Goal: Information Seeking & Learning: Learn about a topic

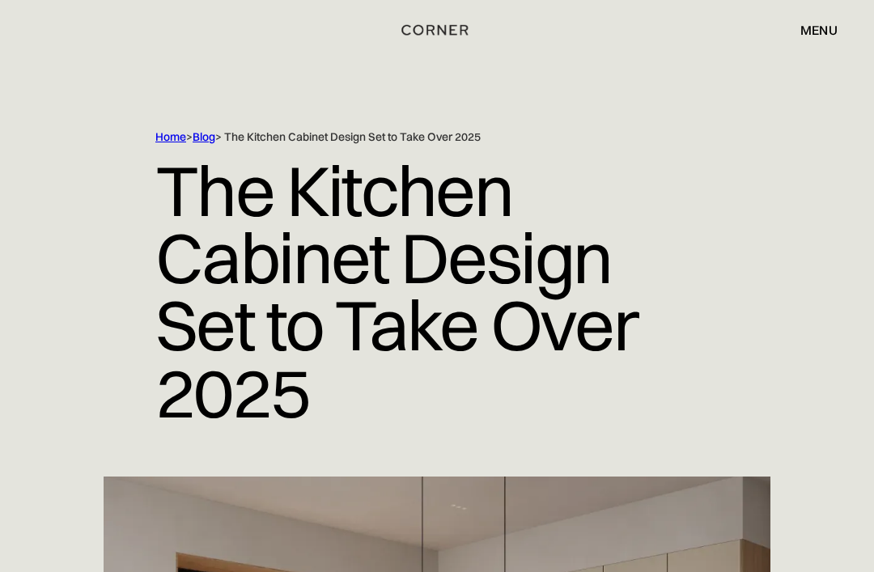
click at [827, 34] on div "menu" at bounding box center [818, 29] width 37 height 13
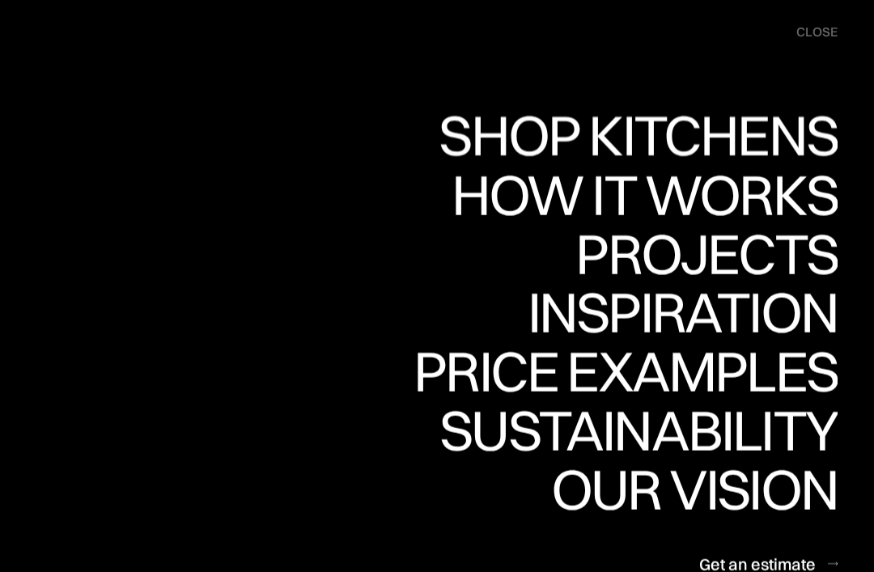
click at [731, 135] on div "Shop Kitchens" at bounding box center [633, 135] width 407 height 57
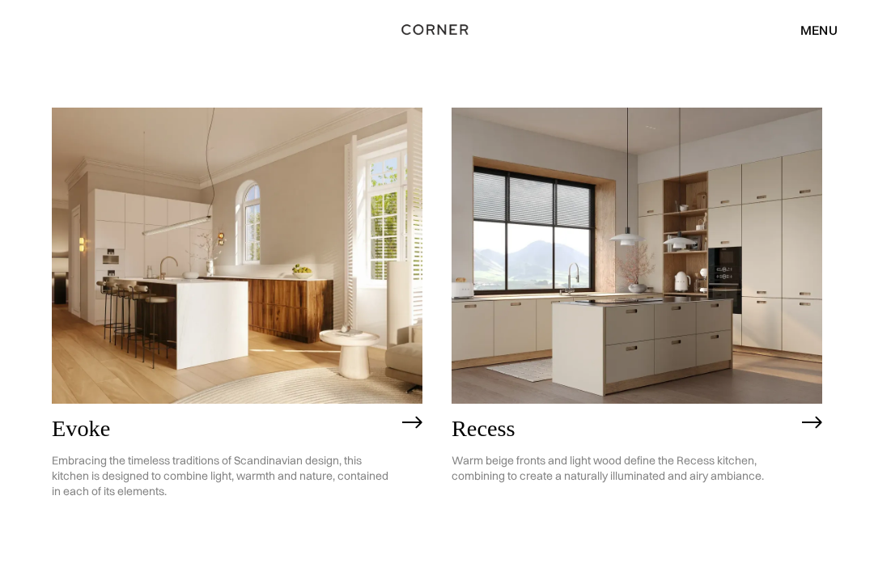
scroll to position [1747, 0]
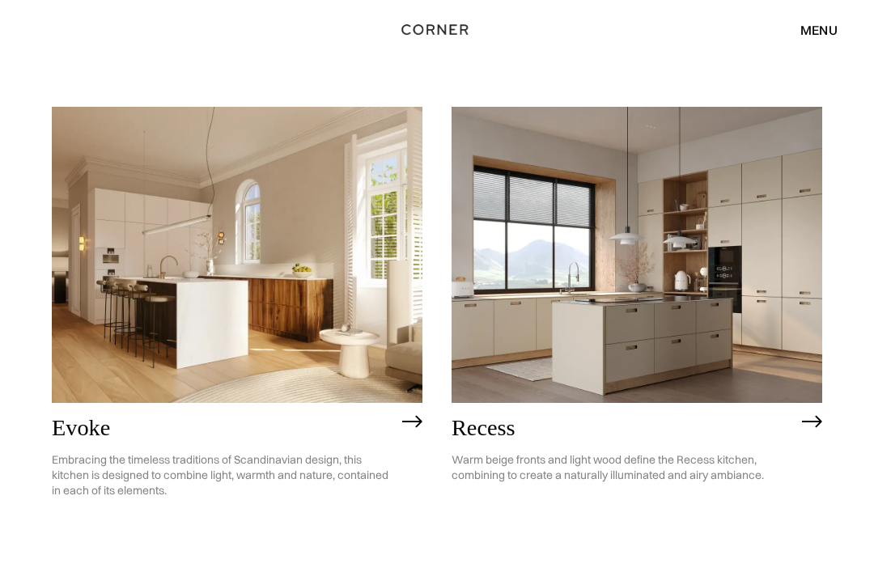
click at [699, 331] on img at bounding box center [636, 256] width 370 height 296
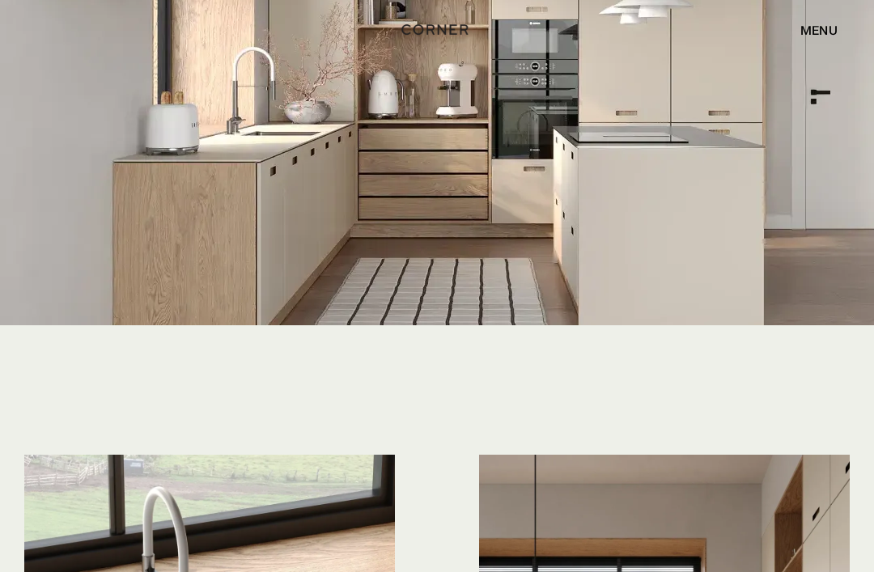
scroll to position [3301, 0]
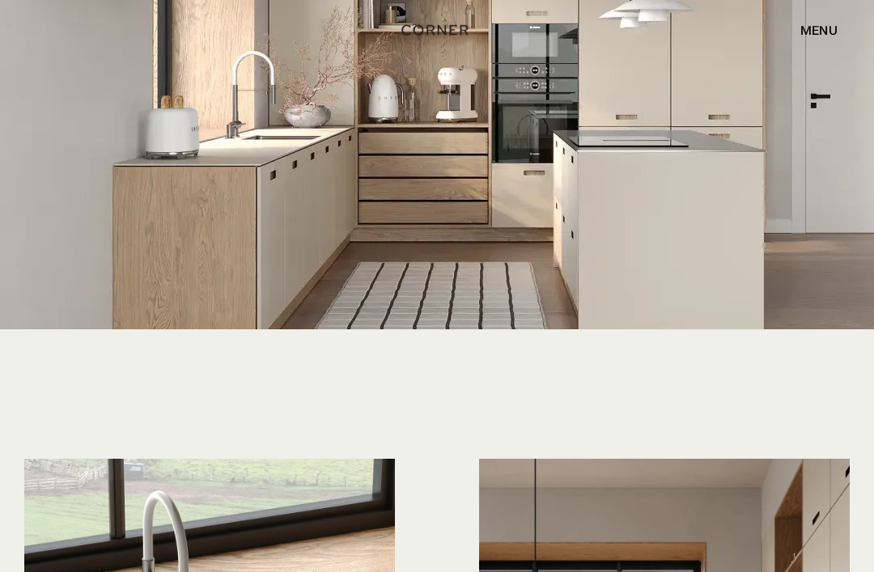
click at [825, 36] on div "menu" at bounding box center [818, 29] width 37 height 13
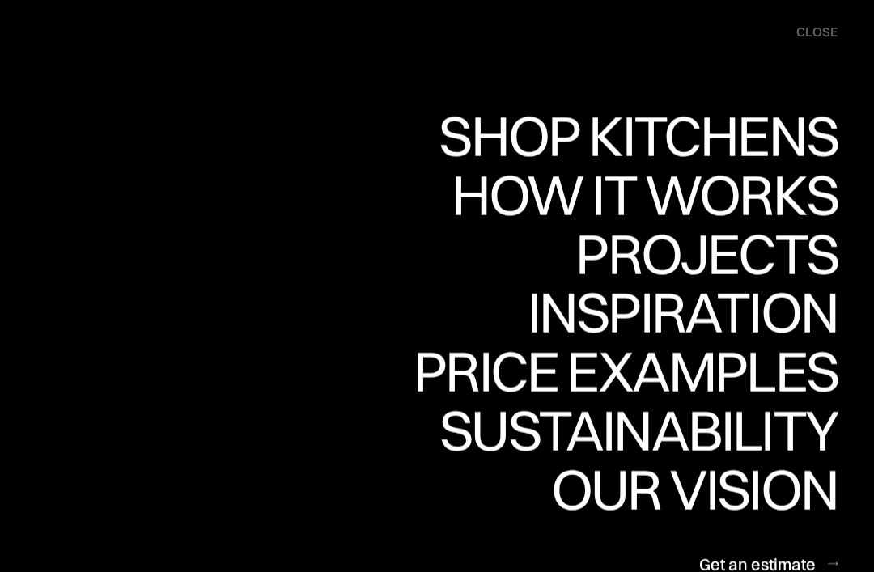
click at [740, 254] on div "Projects" at bounding box center [706, 253] width 262 height 57
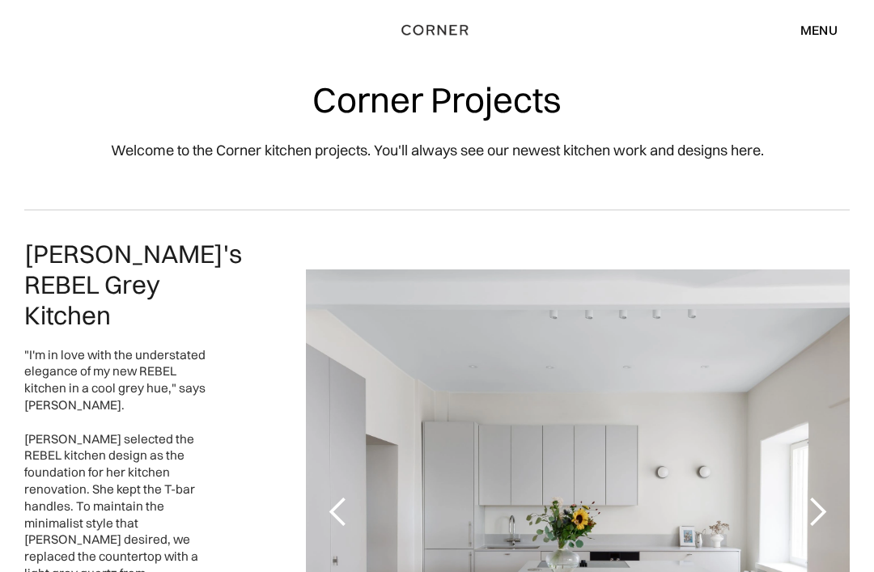
click at [827, 34] on div "menu" at bounding box center [818, 29] width 37 height 13
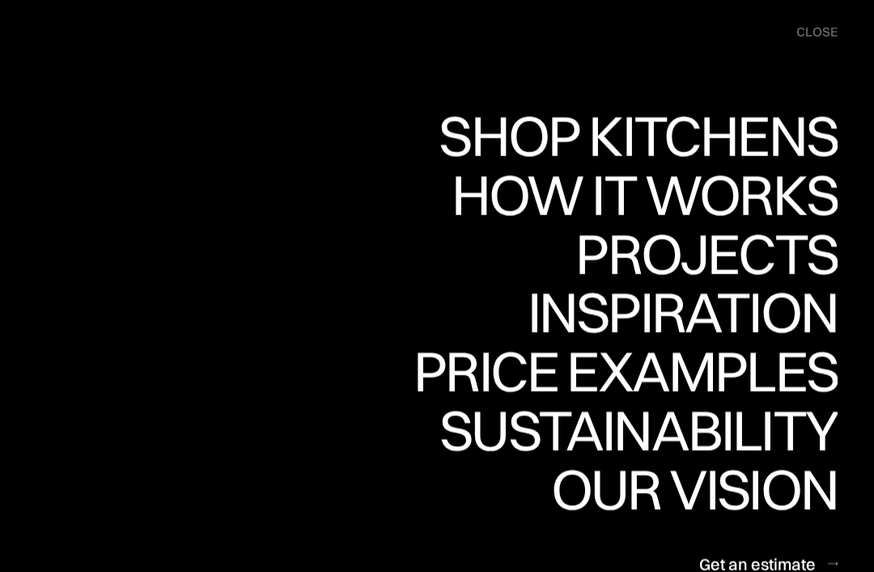
click at [774, 142] on div "Shop Kitchens" at bounding box center [633, 136] width 407 height 57
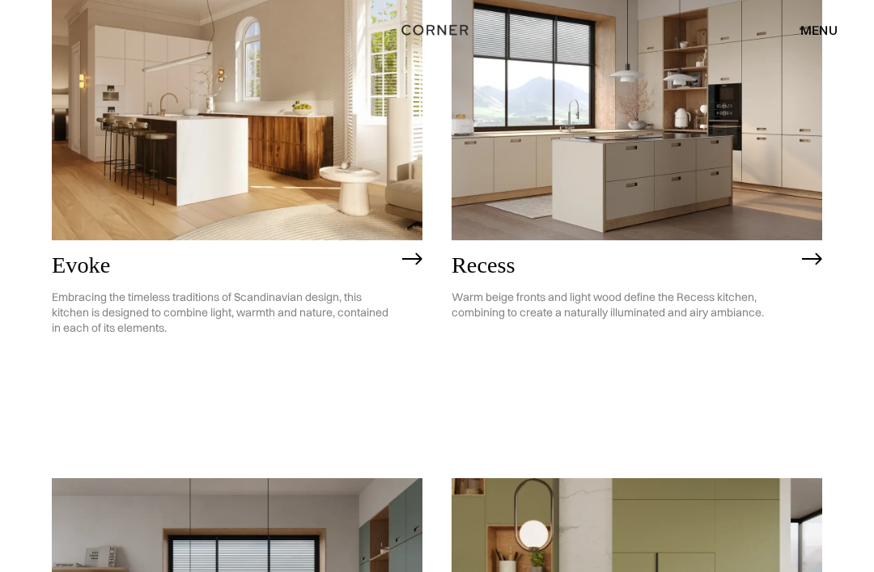
scroll to position [1943, 0]
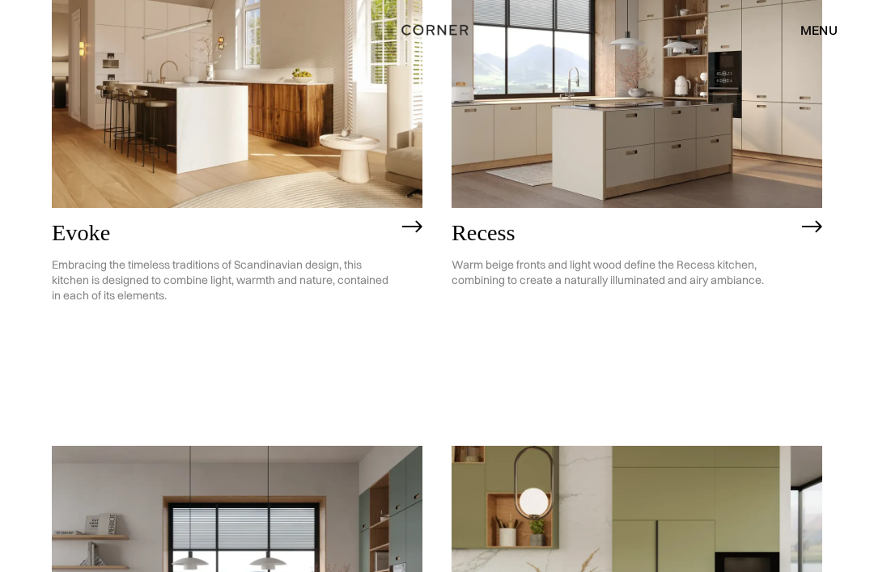
click at [615, 275] on p "Warm beige fronts and light wood define the Recess kitchen, combining to create…" at bounding box center [622, 272] width 342 height 55
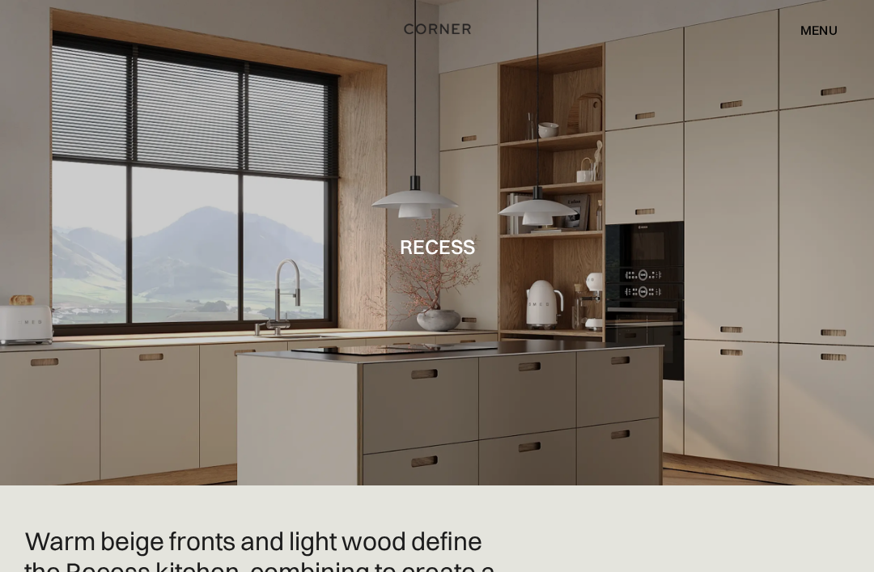
click at [450, 28] on img "home" at bounding box center [437, 29] width 66 height 21
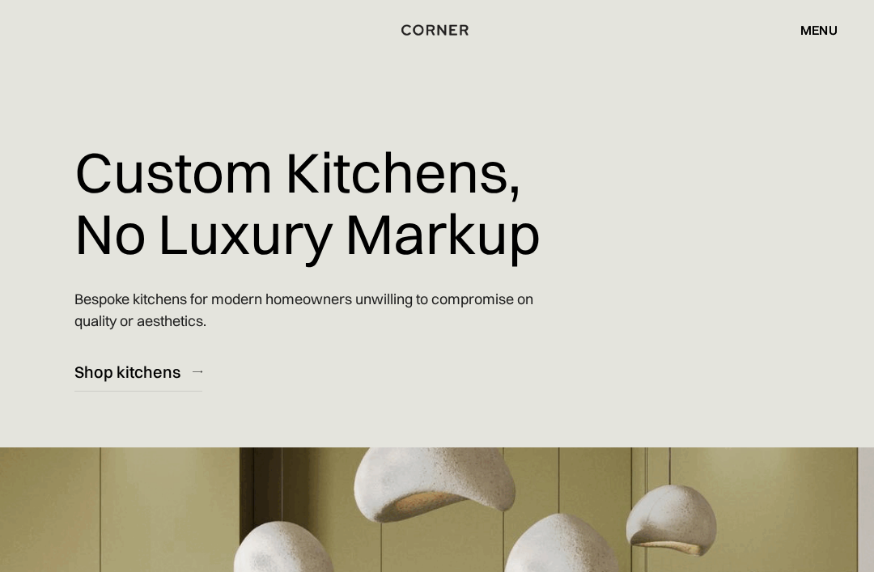
click at [821, 36] on div "menu" at bounding box center [818, 29] width 37 height 13
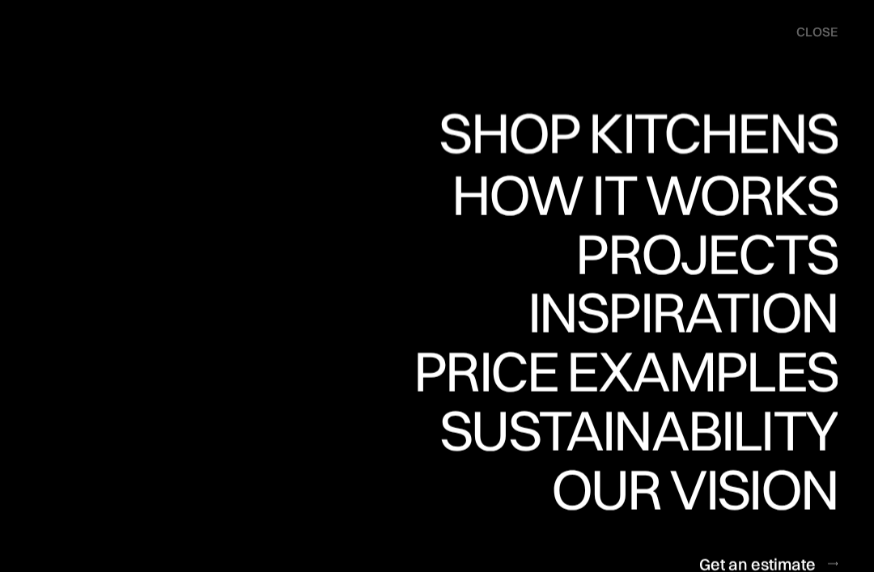
click at [715, 138] on div "Shop Kitchens" at bounding box center [633, 132] width 407 height 57
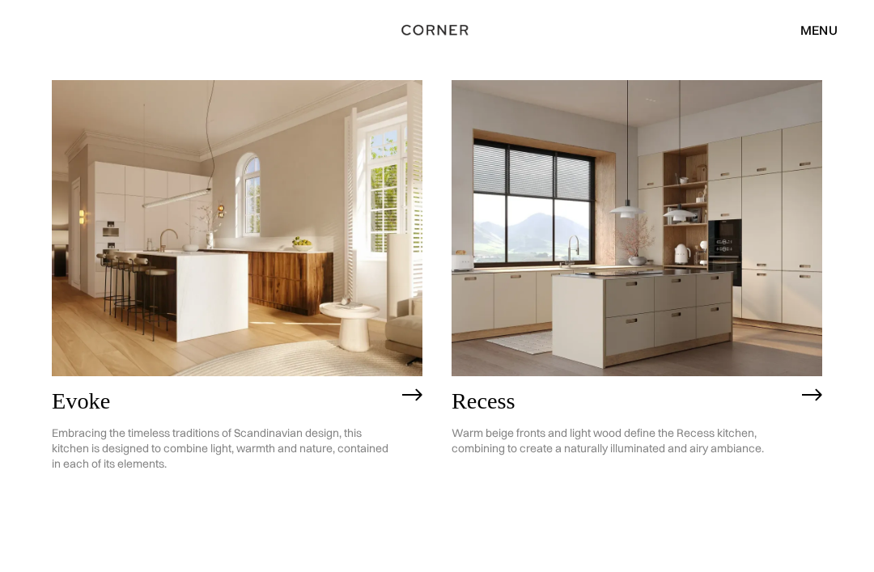
scroll to position [1775, 0]
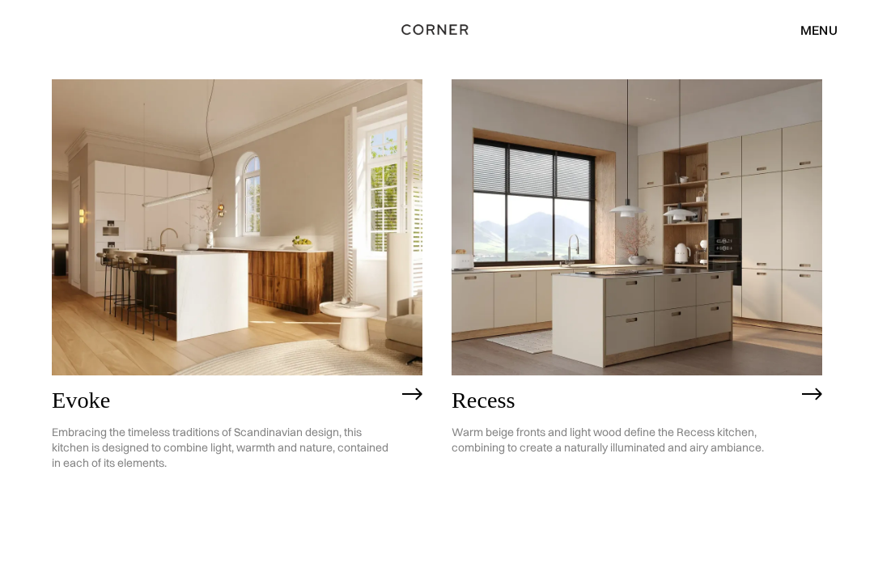
click at [652, 294] on img at bounding box center [636, 228] width 370 height 296
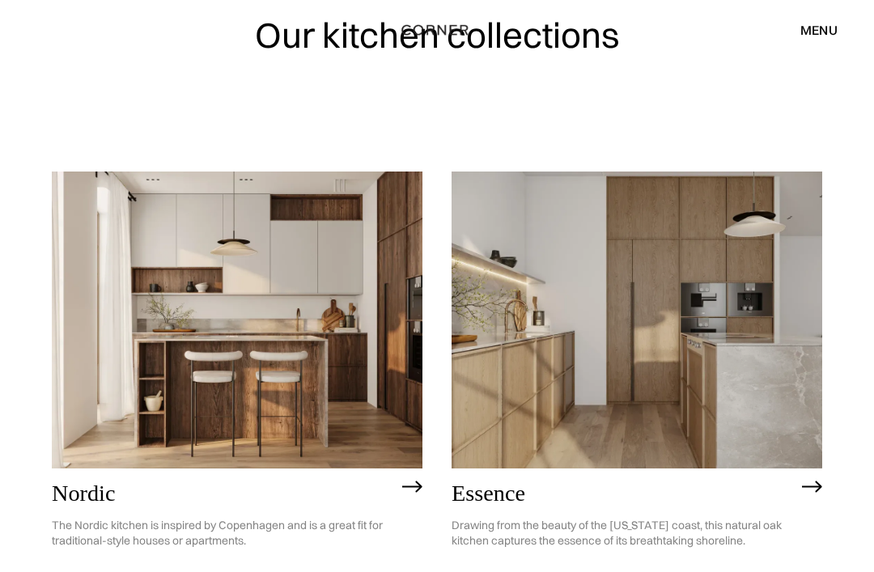
scroll to position [0, 0]
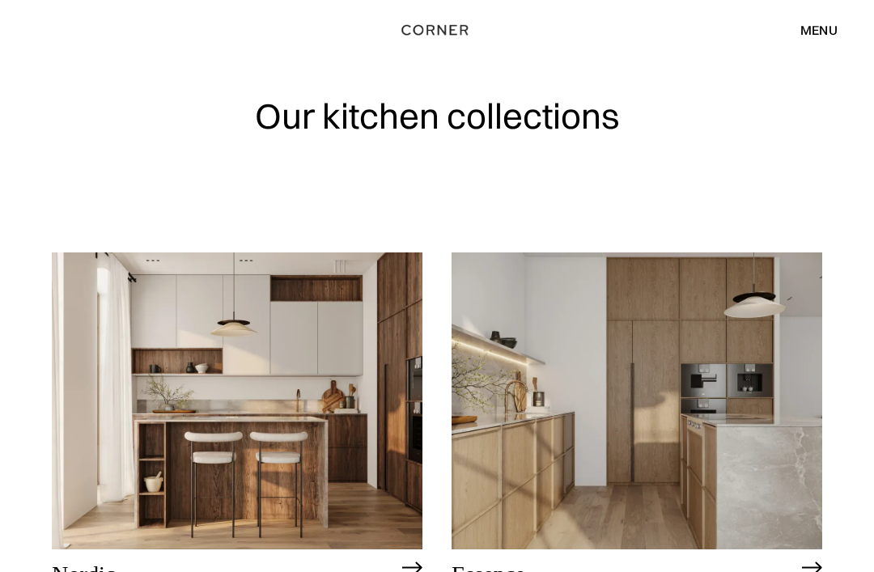
click at [463, 81] on div "Our kitchen collections" at bounding box center [437, 126] width 770 height 252
click at [830, 28] on div "menu" at bounding box center [818, 29] width 37 height 13
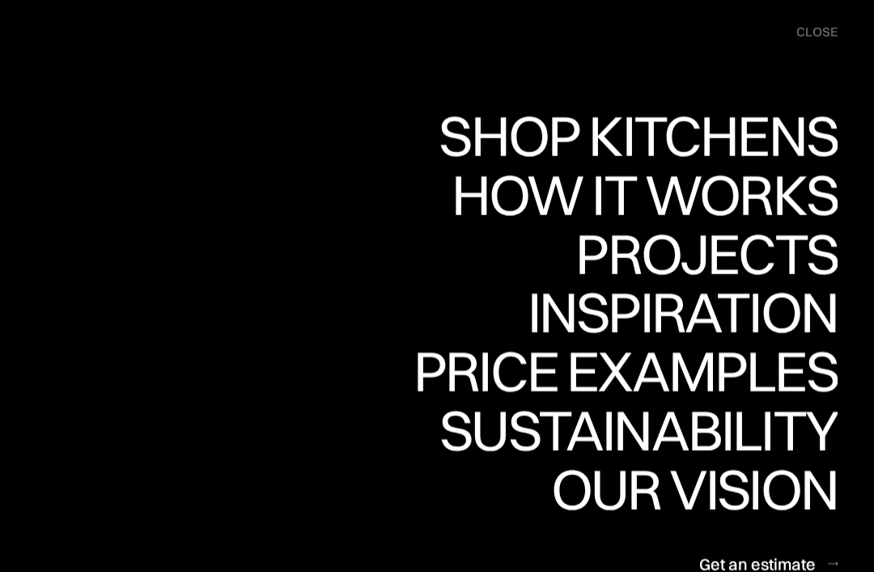
click at [671, 374] on div "Price examples" at bounding box center [625, 371] width 424 height 57
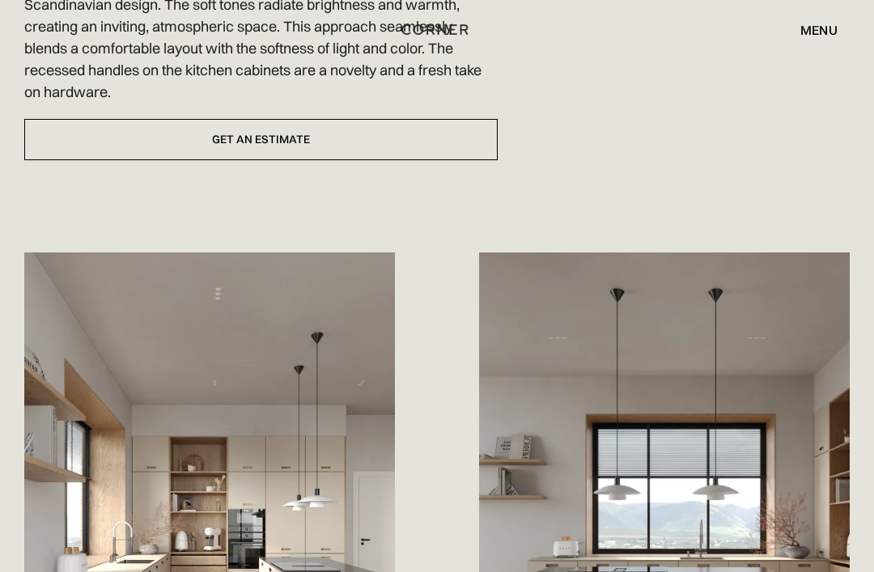
scroll to position [655, 0]
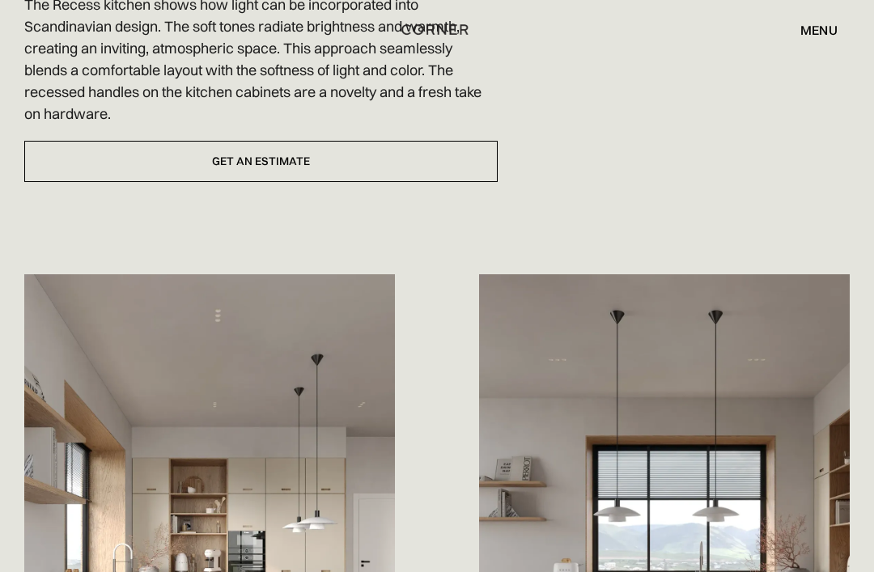
click at [277, 183] on link "Get an estimate" at bounding box center [260, 162] width 473 height 41
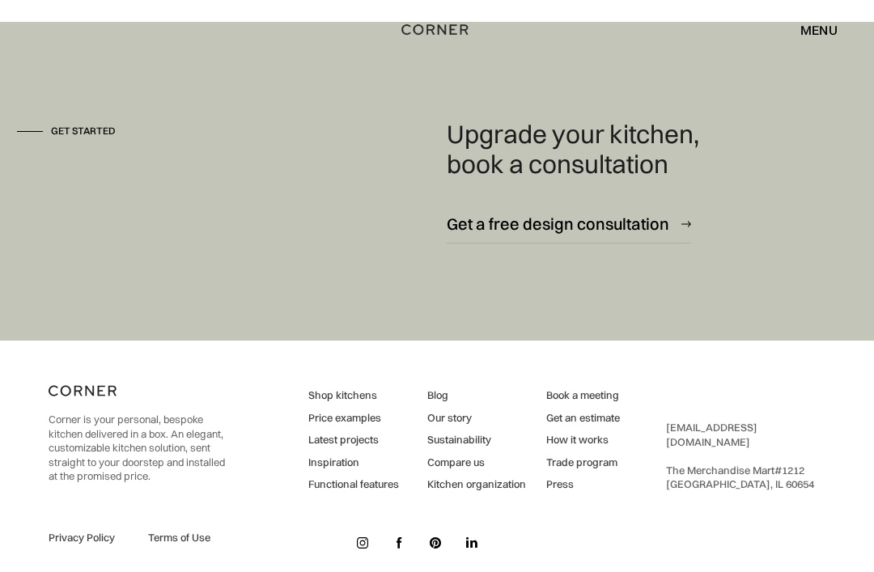
scroll to position [2082, 0]
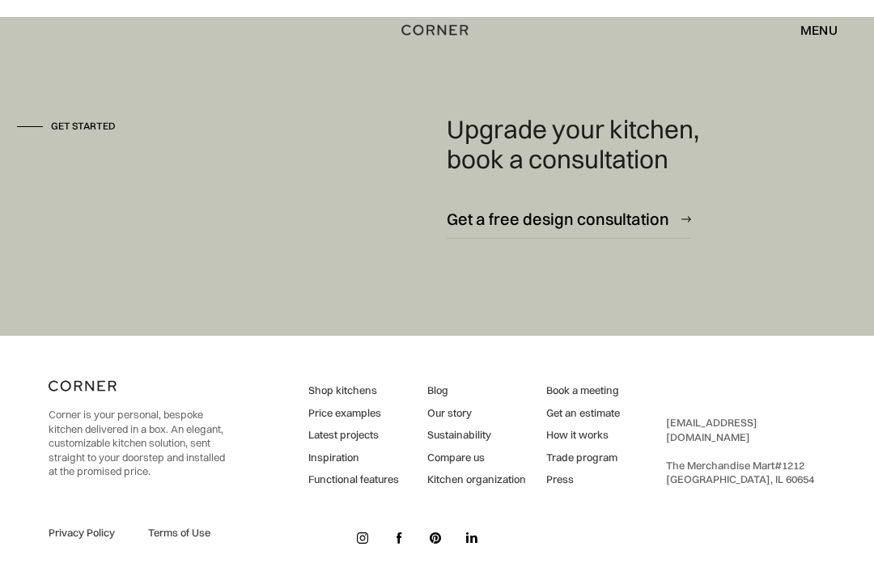
click at [364, 398] on link "Shop kitchens" at bounding box center [353, 390] width 91 height 15
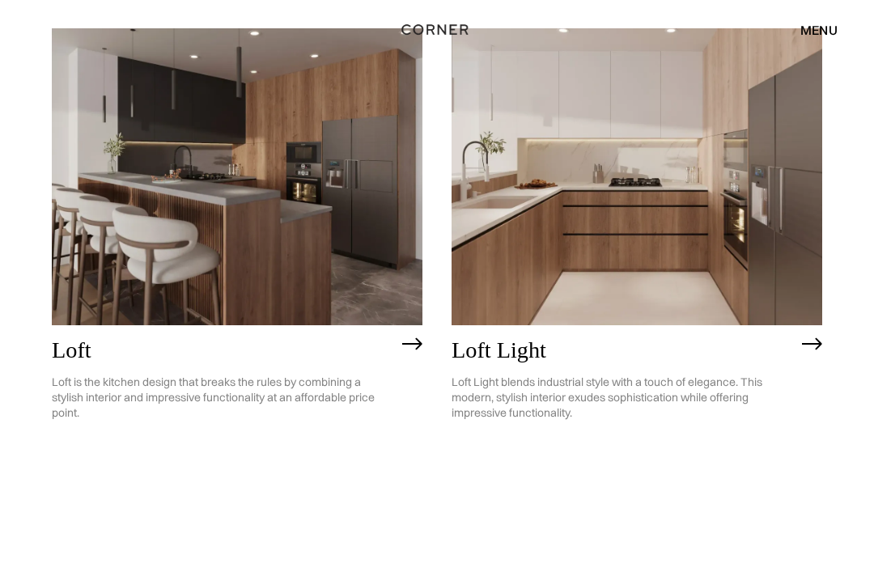
scroll to position [3413, 0]
click at [645, 450] on link "Loft Light Loft Light blends industrial style with a touch of elegance. This mo…" at bounding box center [636, 280] width 370 height 505
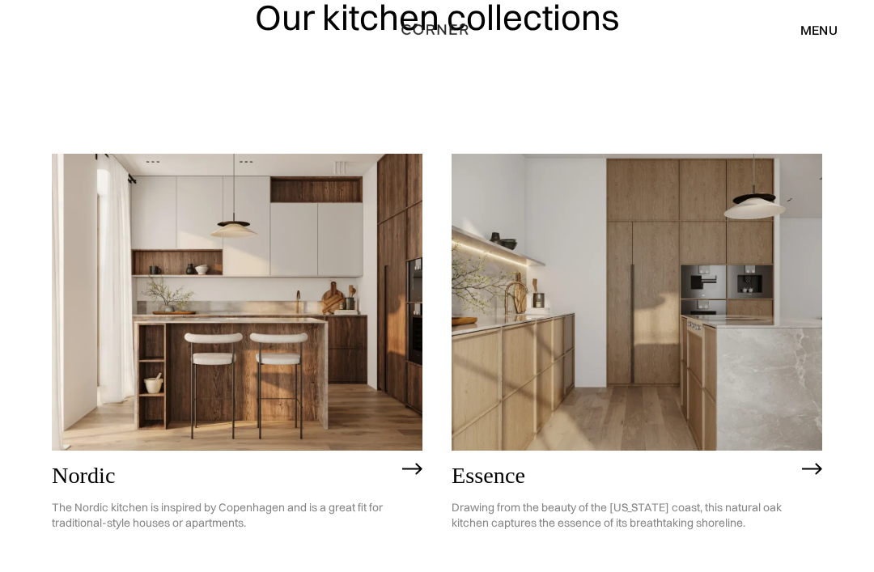
scroll to position [0, 0]
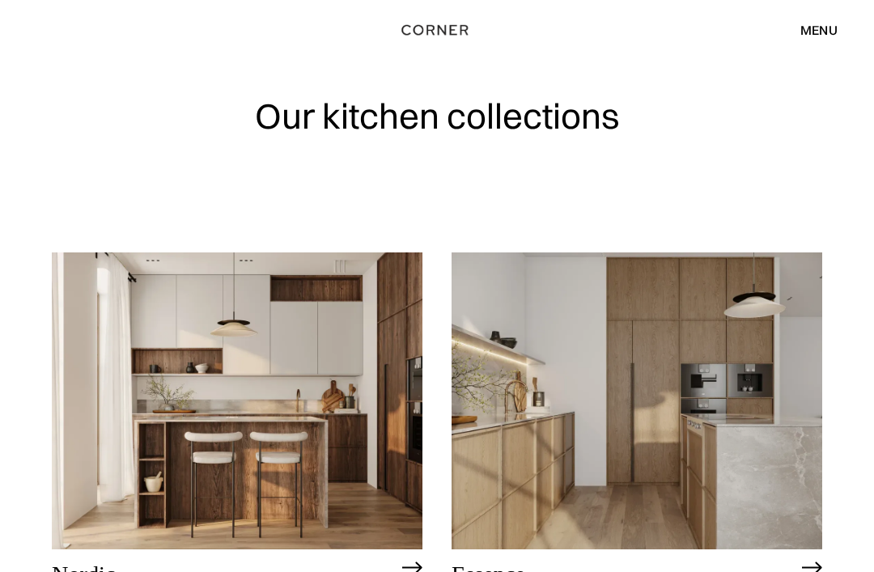
click at [557, 7] on div "Shop Kitchens Shop Kitchens How it works How it works Projects Projects Inspira…" at bounding box center [437, 30] width 874 height 60
click at [824, 42] on div "menu close" at bounding box center [810, 30] width 53 height 28
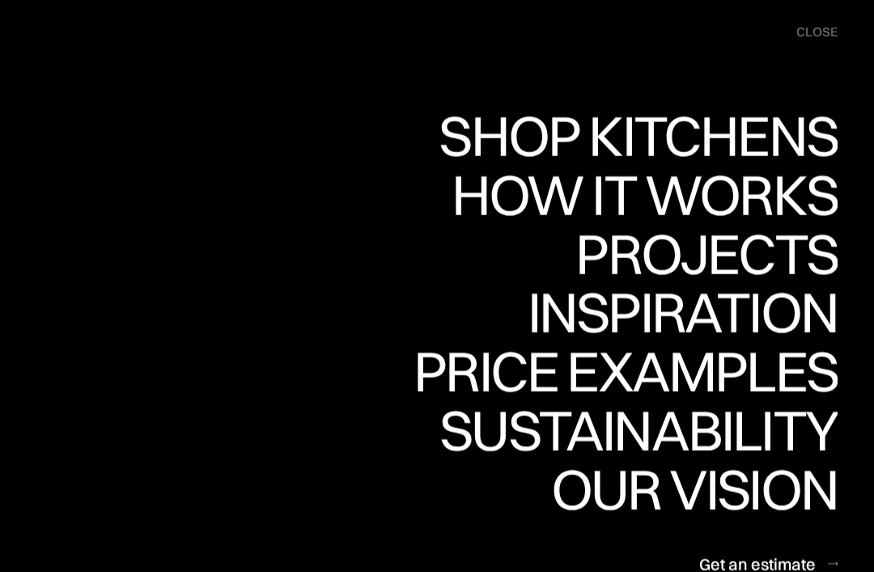
click at [743, 197] on div "How it works" at bounding box center [642, 194] width 390 height 57
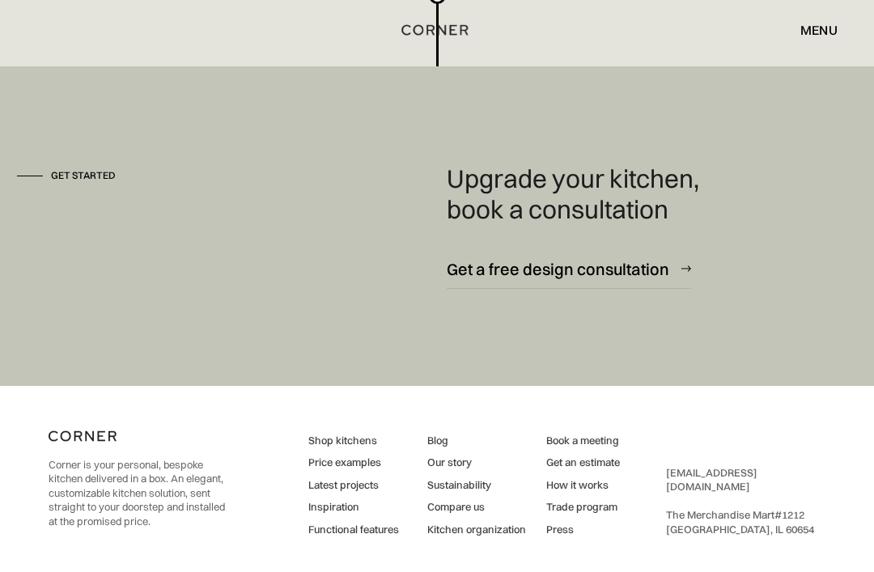
scroll to position [4213, 0]
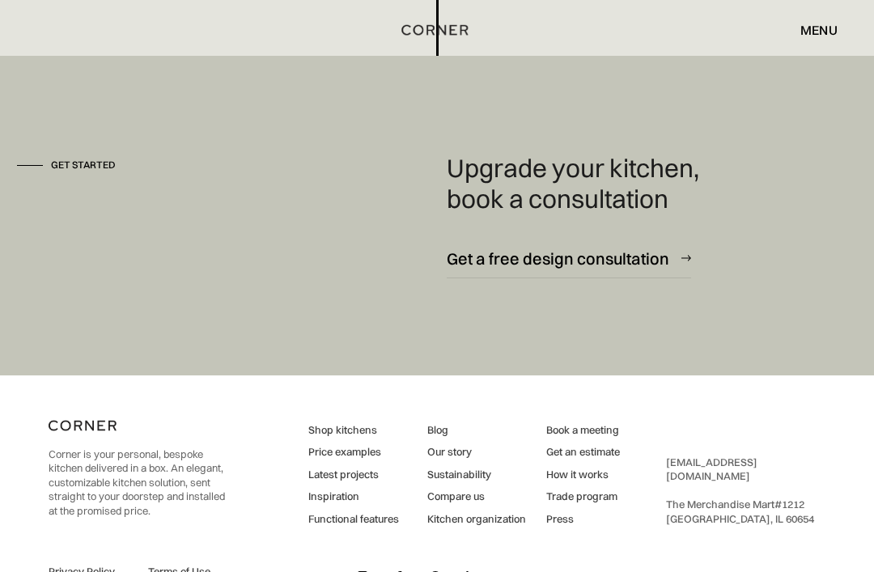
click at [728, 476] on link "[EMAIL_ADDRESS][DOMAIN_NAME]" at bounding box center [711, 469] width 91 height 28
click at [463, 454] on link "Our story" at bounding box center [476, 452] width 99 height 15
